Goal: Task Accomplishment & Management: Complete application form

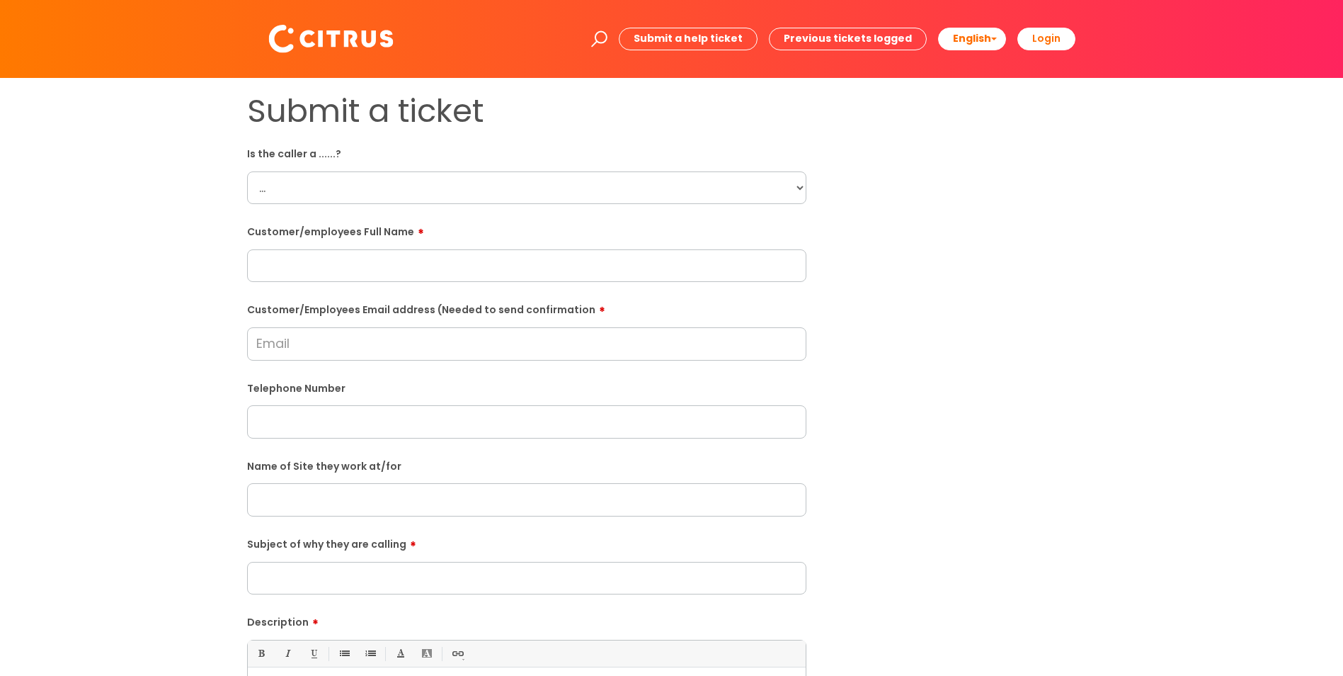
click at [328, 355] on input "Customer/Employees Email address (Needed to send confirmation" at bounding box center [526, 343] width 559 height 33
paste input "davis1001@hotmail.co.uk"
type input "davis1001@hotmail.co.uk"
click at [360, 257] on input "text" at bounding box center [526, 265] width 559 height 33
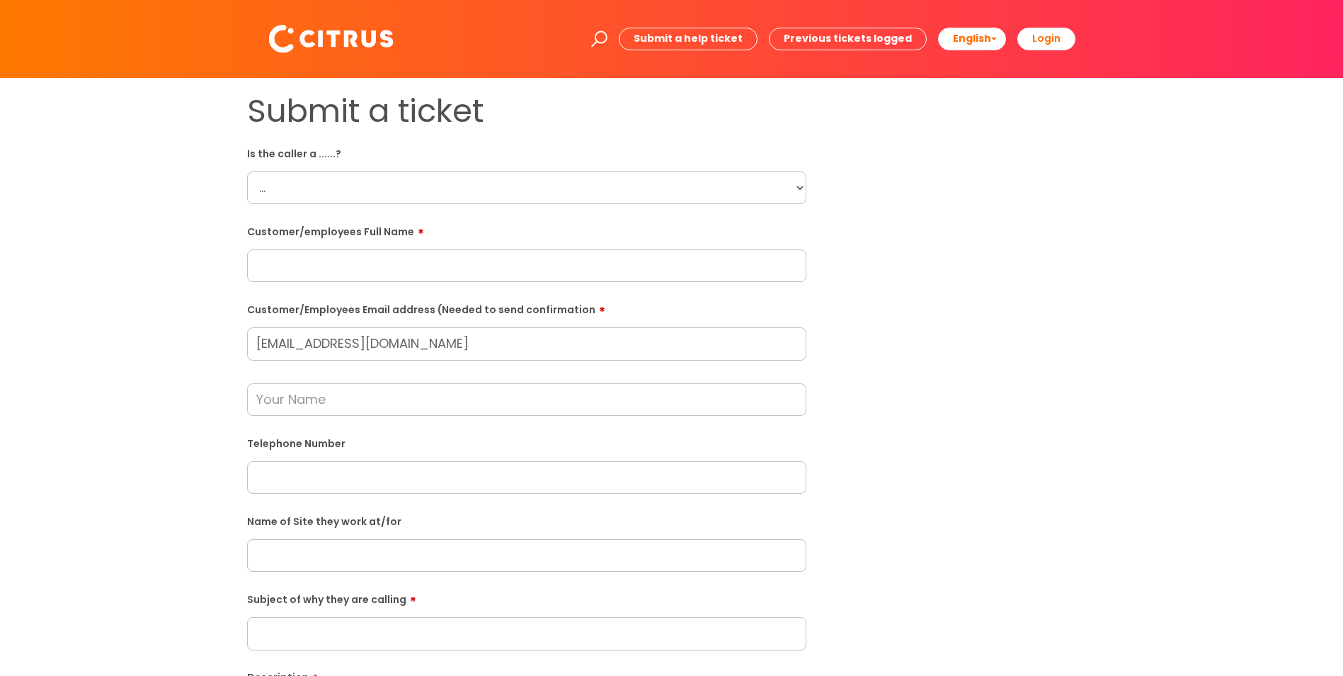
click at [316, 195] on select "... Citrus Customer Citrus Employee Contractor Supplier" at bounding box center [526, 187] width 559 height 33
select select "Citrus Employee"
click at [247, 171] on select "... Citrus Customer Citrus Employee Contractor Supplier" at bounding box center [526, 187] width 559 height 33
click at [340, 260] on input "text" at bounding box center [526, 265] width 559 height 33
paste input "Betty Davis"
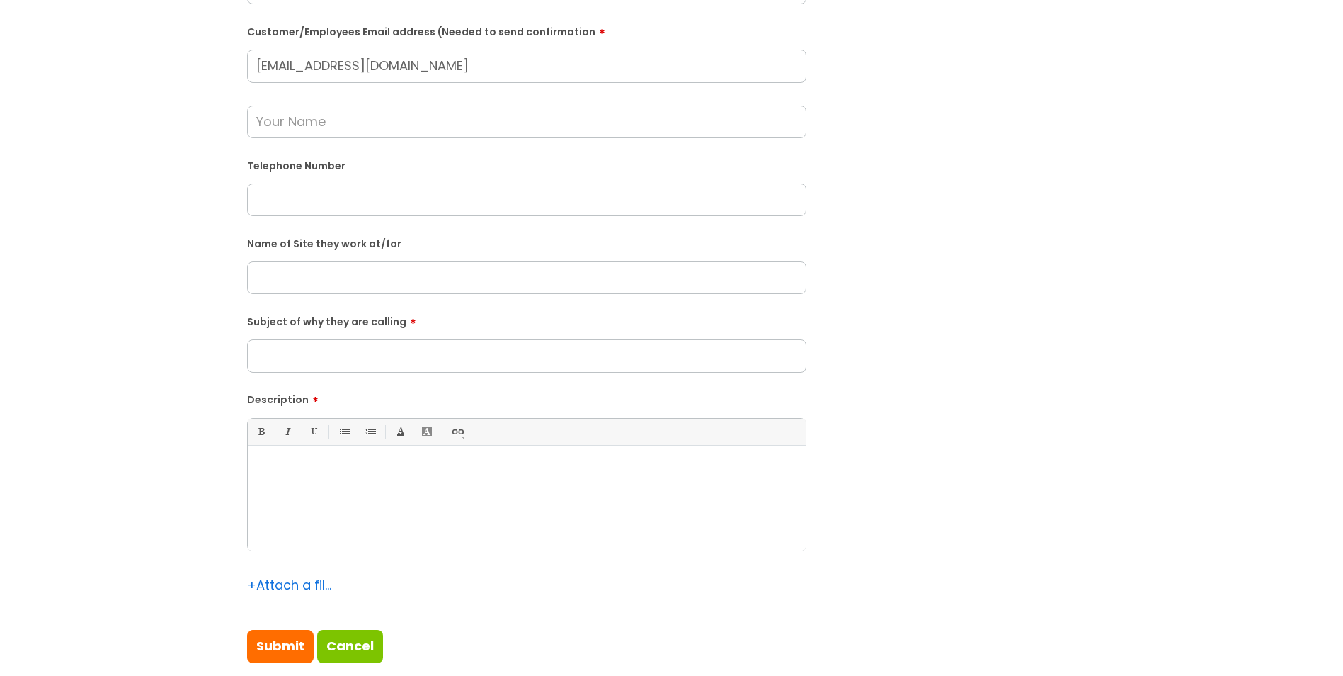
scroll to position [283, 0]
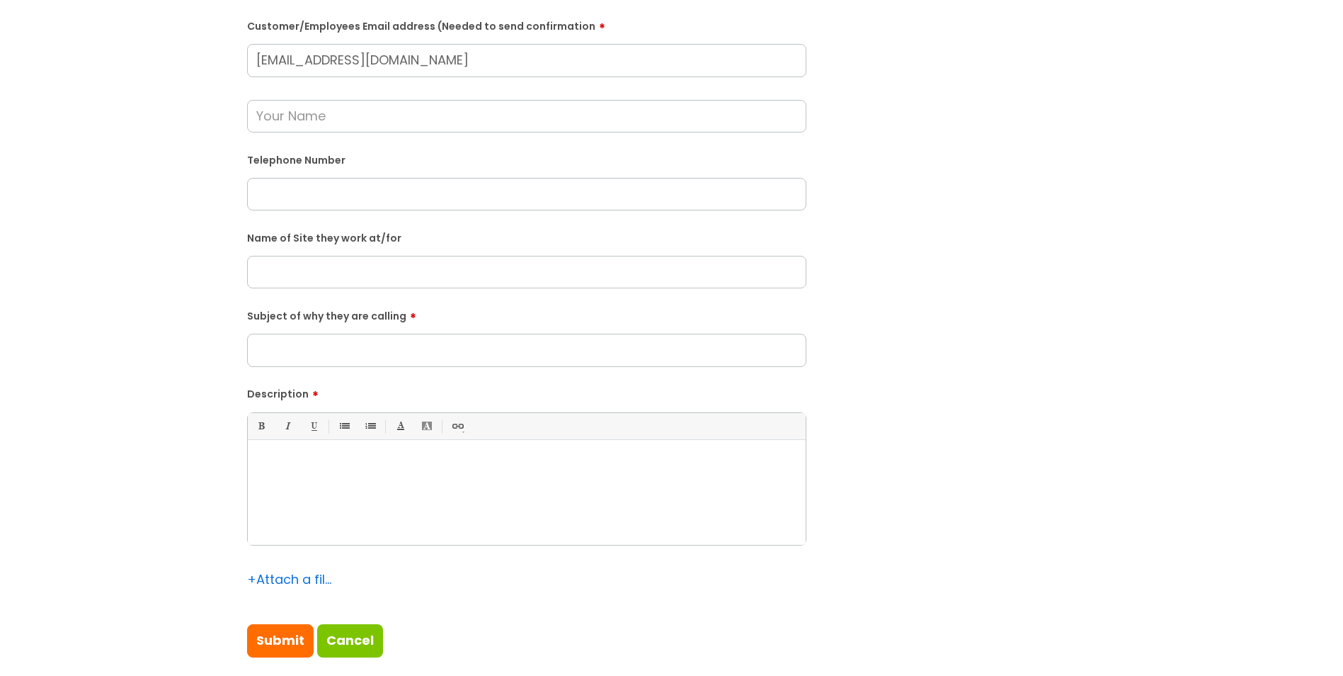
type input "Betty Davis"
click at [365, 484] on div at bounding box center [527, 496] width 558 height 98
drag, startPoint x: 346, startPoint y: 385, endPoint x: 343, endPoint y: 368, distance: 17.1
click at [346, 385] on label "Description" at bounding box center [526, 391] width 559 height 17
click at [342, 362] on input "Subject of why they are calling" at bounding box center [526, 350] width 559 height 33
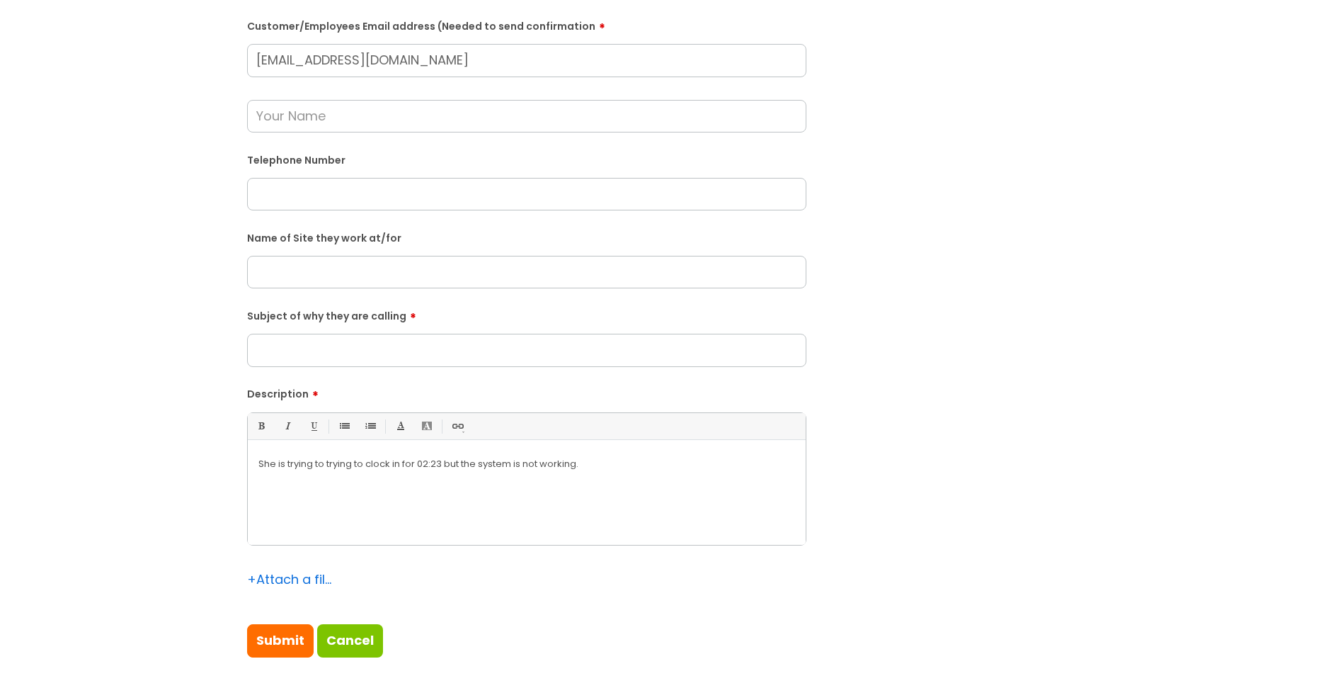
click at [338, 352] on input "Subject of why they are calling" at bounding box center [526, 350] width 559 height 33
type input "Clocking in"
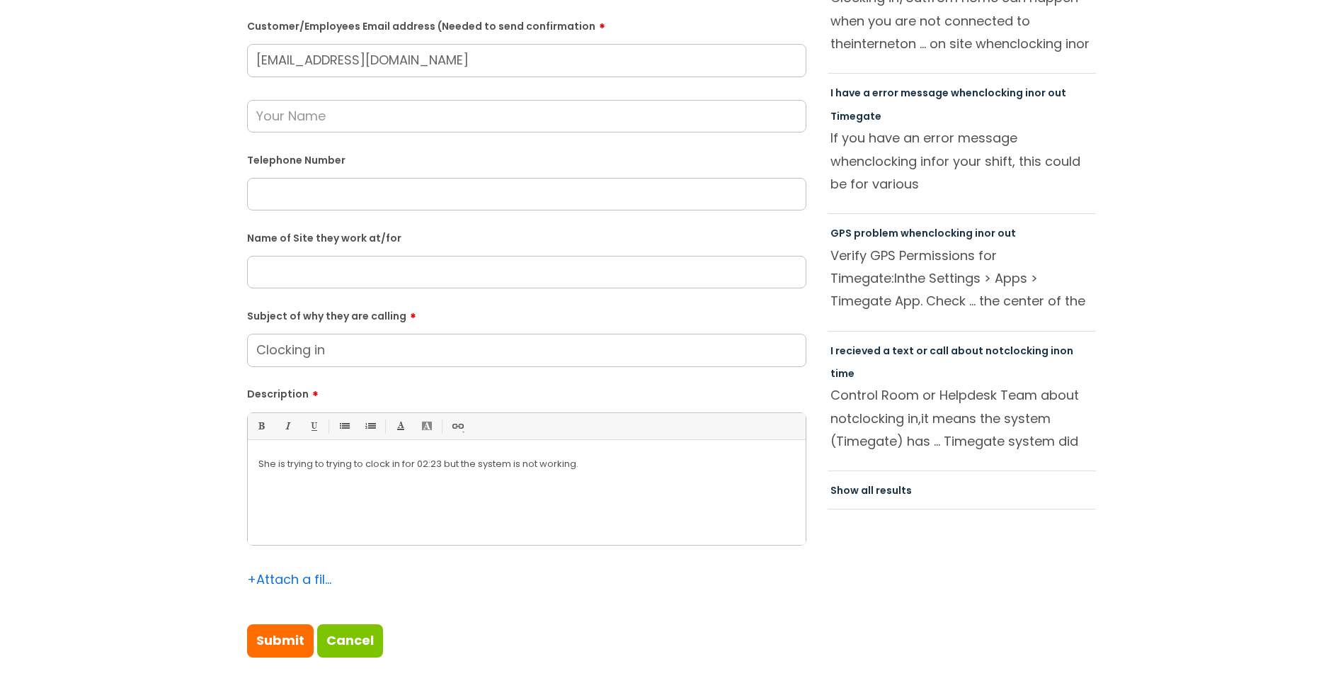
click at [319, 269] on input "text" at bounding box center [526, 272] width 559 height 33
paste input "New Theatre Royal, Portsmouth"
type input "New Theatre Royal, Portsmouth"
click at [326, 202] on input "text" at bounding box center [526, 194] width 559 height 33
click at [373, 205] on input "text" at bounding box center [526, 194] width 559 height 33
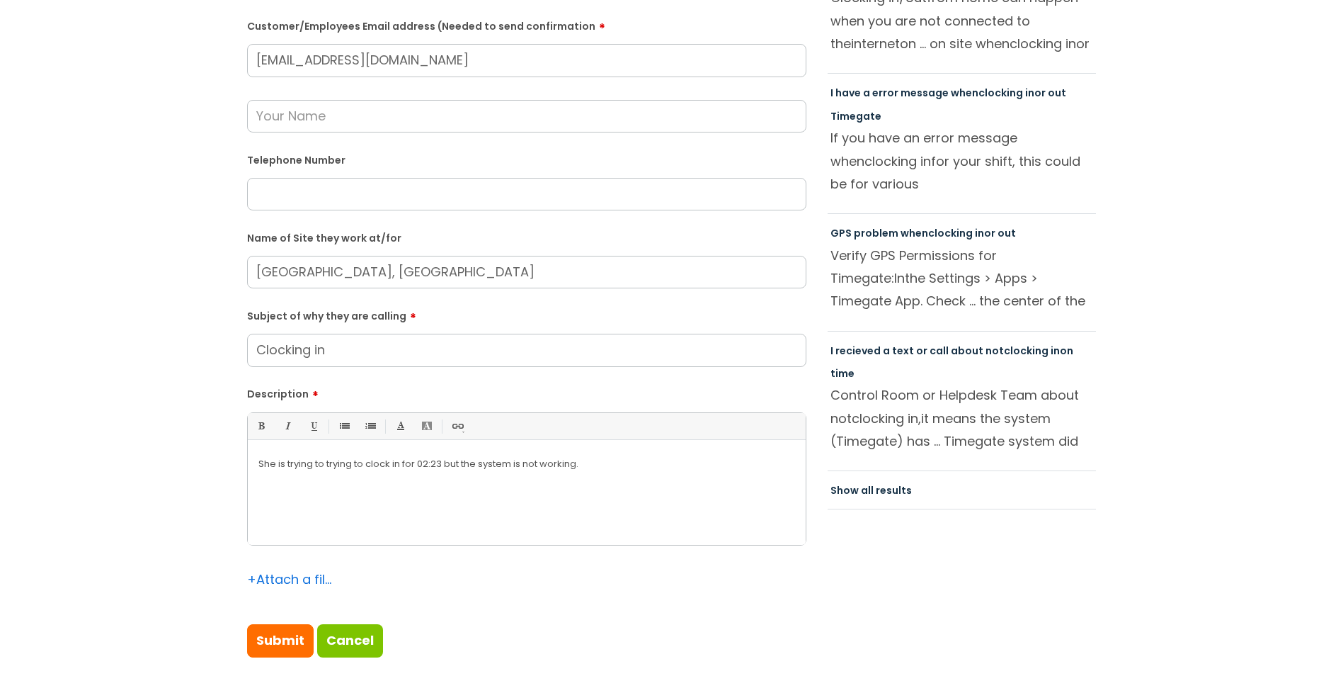
paste input "07854554422"
type input "07854554422"
click at [343, 118] on input "text" at bounding box center [526, 116] width 559 height 33
type input "Rebecca"
click at [114, 207] on div "Submit a ticket Is the caller a ......? ... Citrus Customer Citrus Employee Con…" at bounding box center [671, 244] width 1315 height 871
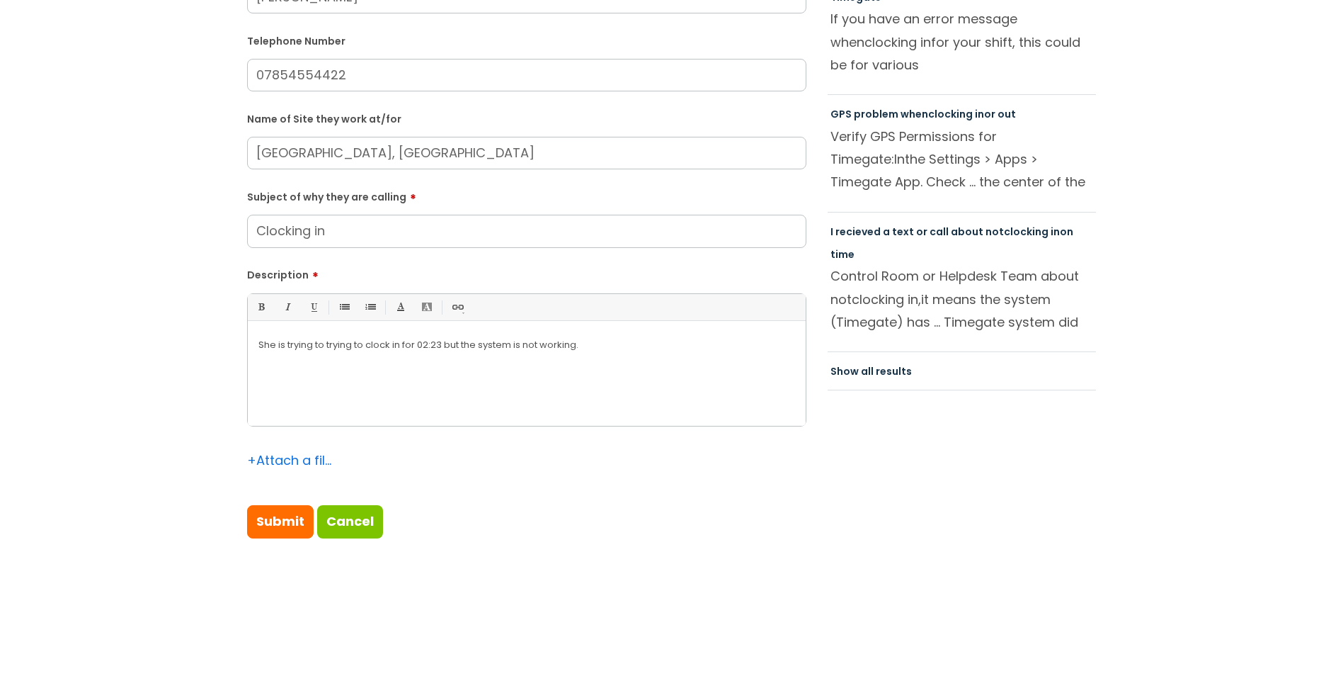
scroll to position [496, 0]
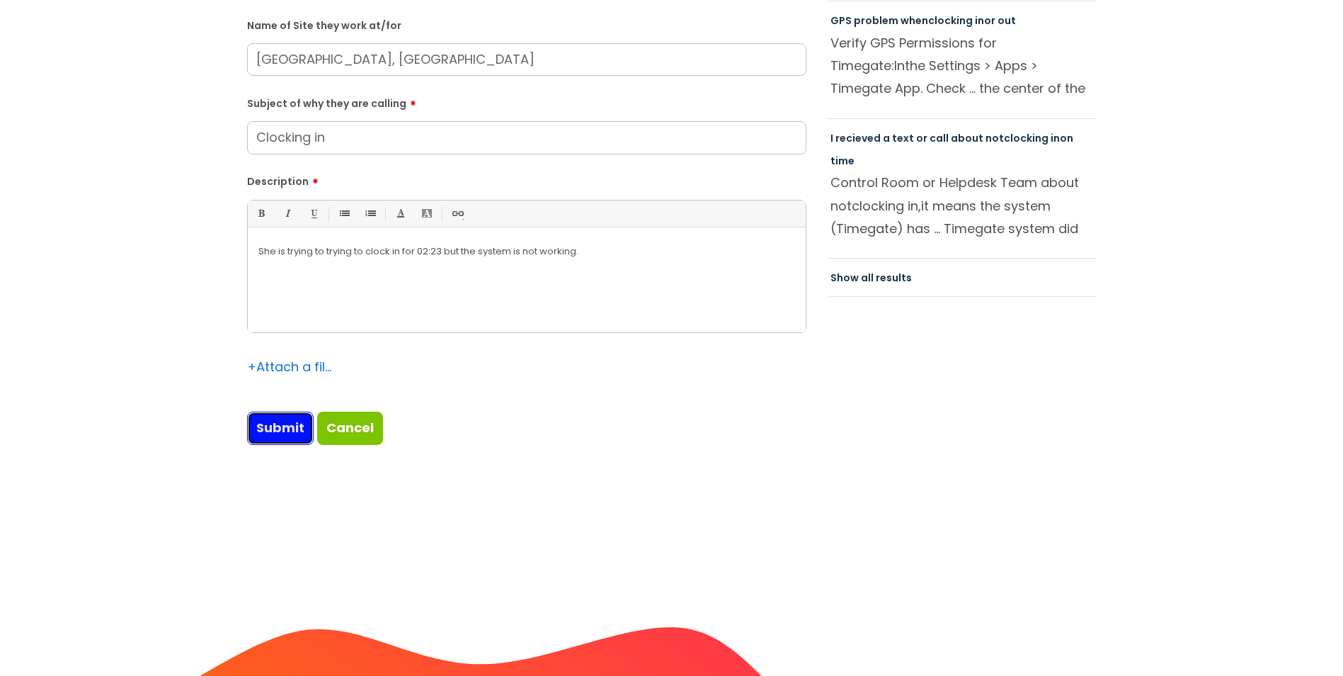
click at [283, 419] on input "Submit" at bounding box center [280, 427] width 67 height 33
type input "Please Wait..."
